Goal: Information Seeking & Learning: Learn about a topic

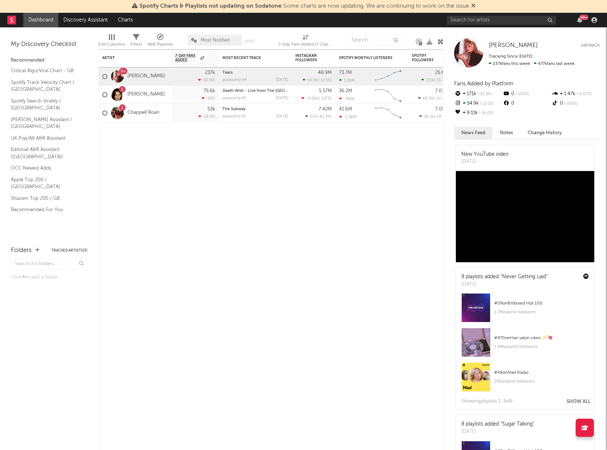
click at [474, 4] on icon at bounding box center [474, 6] width 4 height 6
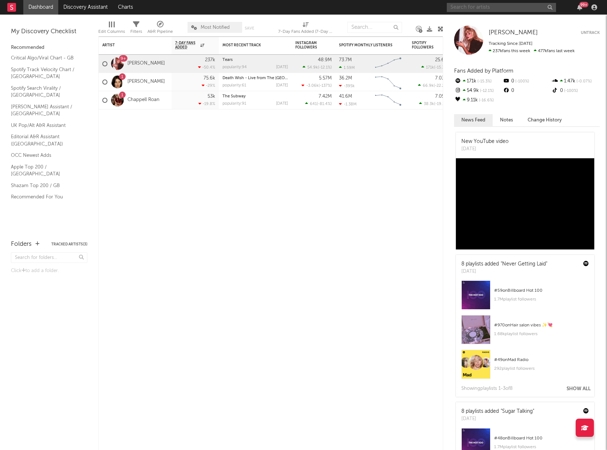
click at [473, 9] on input "text" at bounding box center [501, 7] width 109 height 9
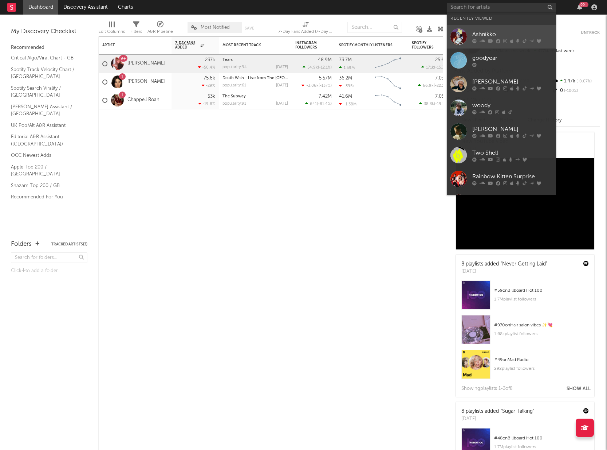
click at [483, 40] on icon at bounding box center [482, 41] width 5 height 4
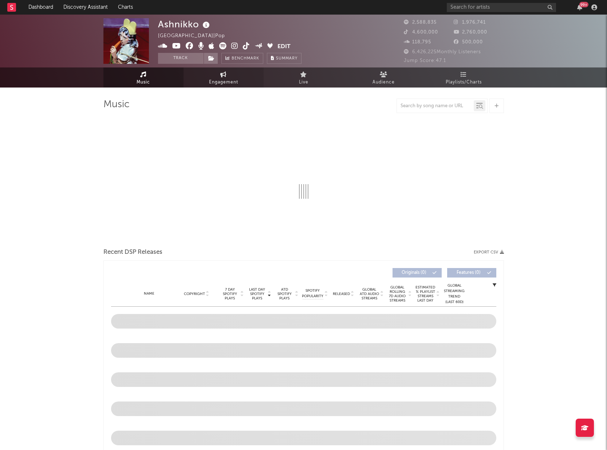
click at [226, 78] on span "Engagement" at bounding box center [223, 82] width 29 height 9
select select "1w"
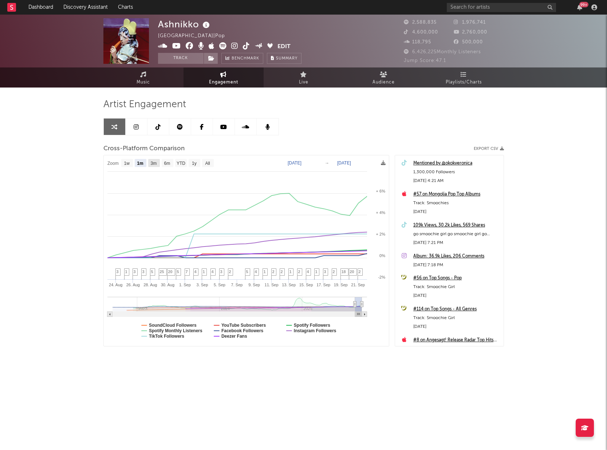
click at [153, 162] on text "3m" at bounding box center [153, 163] width 6 height 5
select select "3m"
type input "[DATE]"
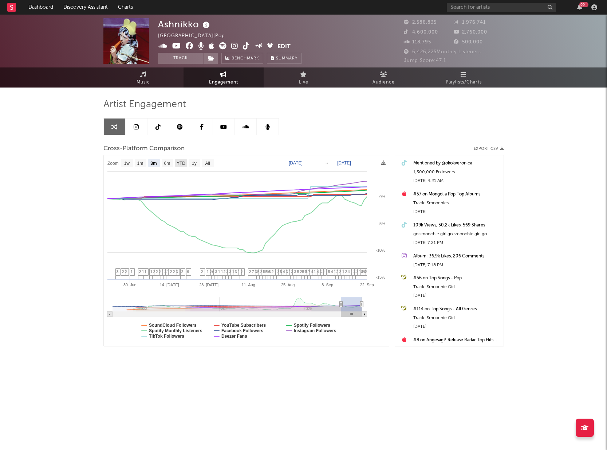
click at [181, 163] on text "YTD" at bounding box center [180, 163] width 9 height 5
select select "YTD"
type input "[DATE]"
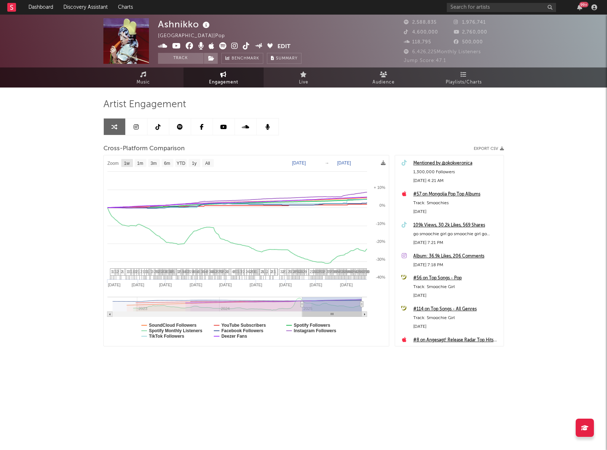
click at [129, 166] on rect at bounding box center [127, 163] width 12 height 8
select select "1w"
type input "[DATE]"
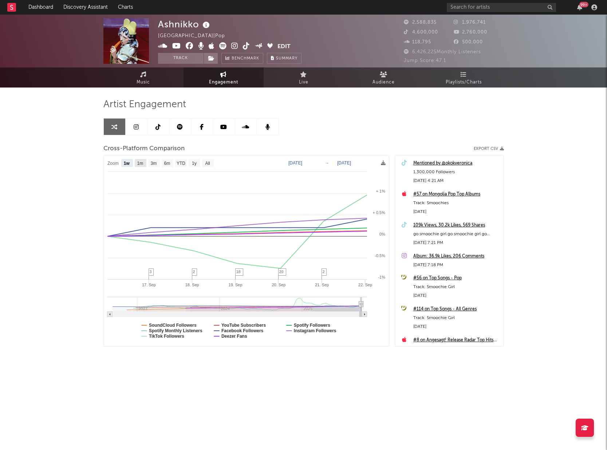
click at [143, 162] on text "1m" at bounding box center [140, 163] width 6 height 5
select select "1m"
type input "[DATE]"
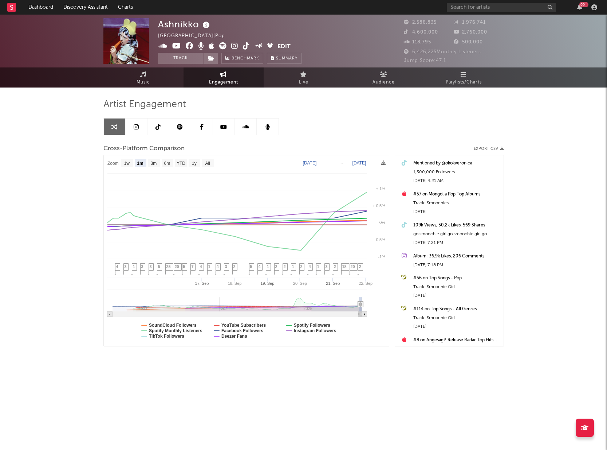
select select "1m"
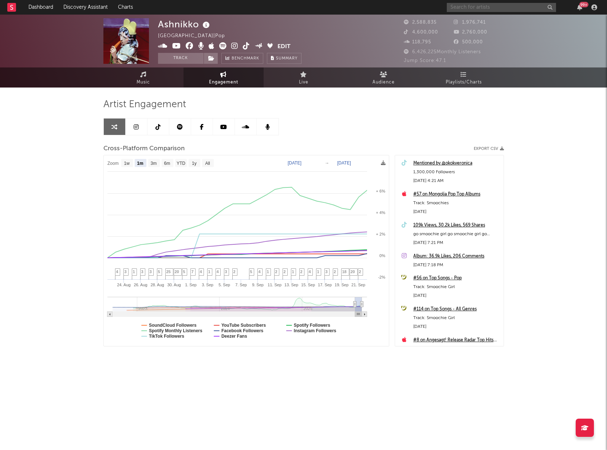
click at [466, 8] on input "text" at bounding box center [501, 7] width 109 height 9
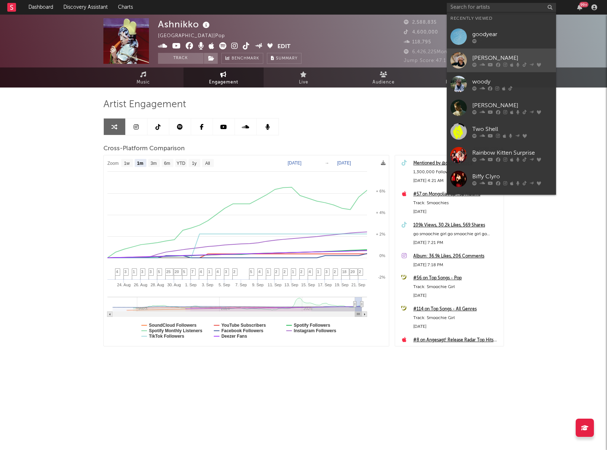
click at [484, 59] on div "[PERSON_NAME]" at bounding box center [513, 58] width 80 height 9
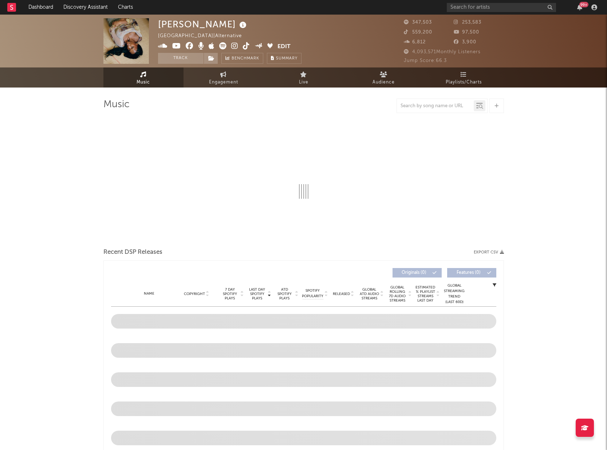
select select "6m"
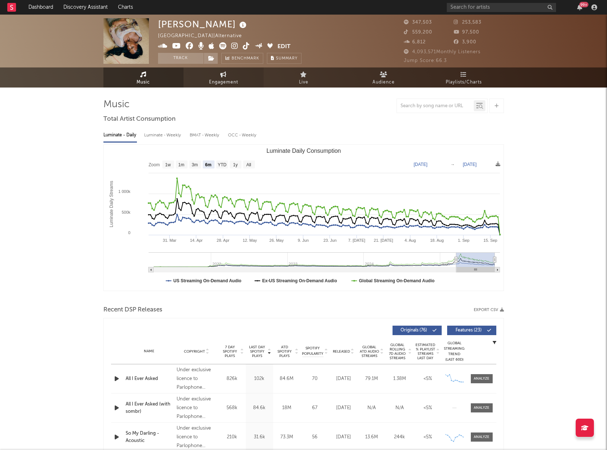
click at [231, 78] on span "Engagement" at bounding box center [223, 82] width 29 height 9
select select "1w"
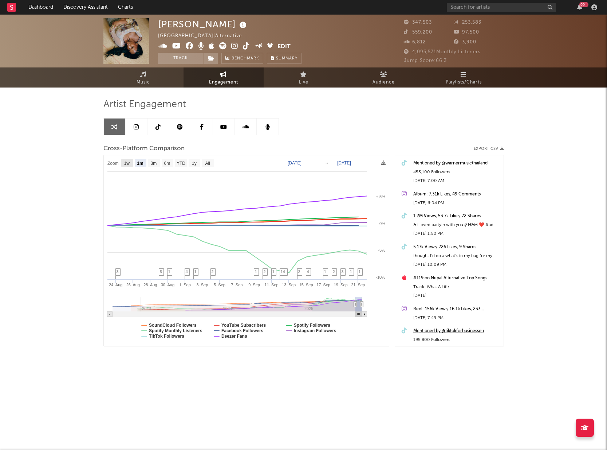
click at [125, 164] on text "1w" at bounding box center [127, 163] width 6 height 5
select select "1w"
type input "[DATE]"
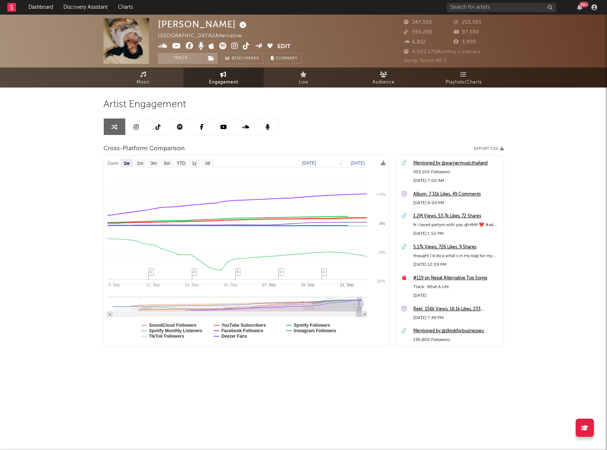
select select "1w"
